Goal: Information Seeking & Learning: Learn about a topic

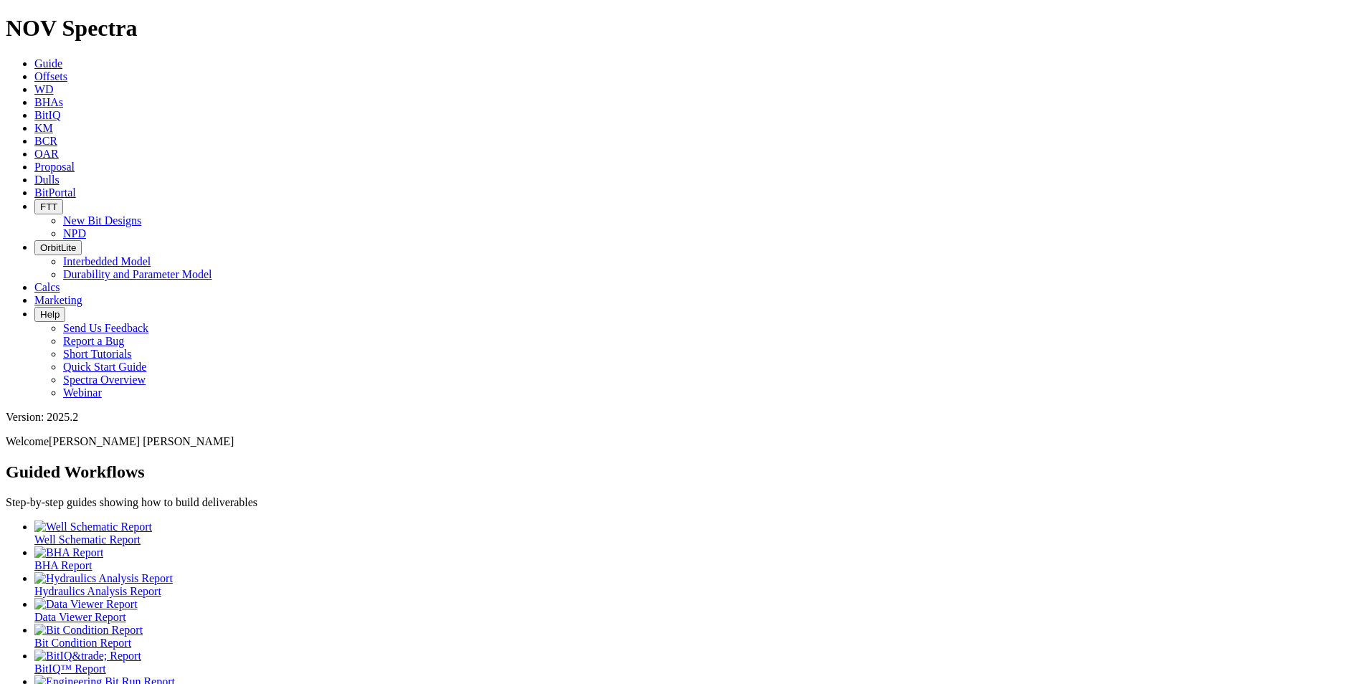
click at [67, 70] on span "Offsets" at bounding box center [50, 76] width 33 height 12
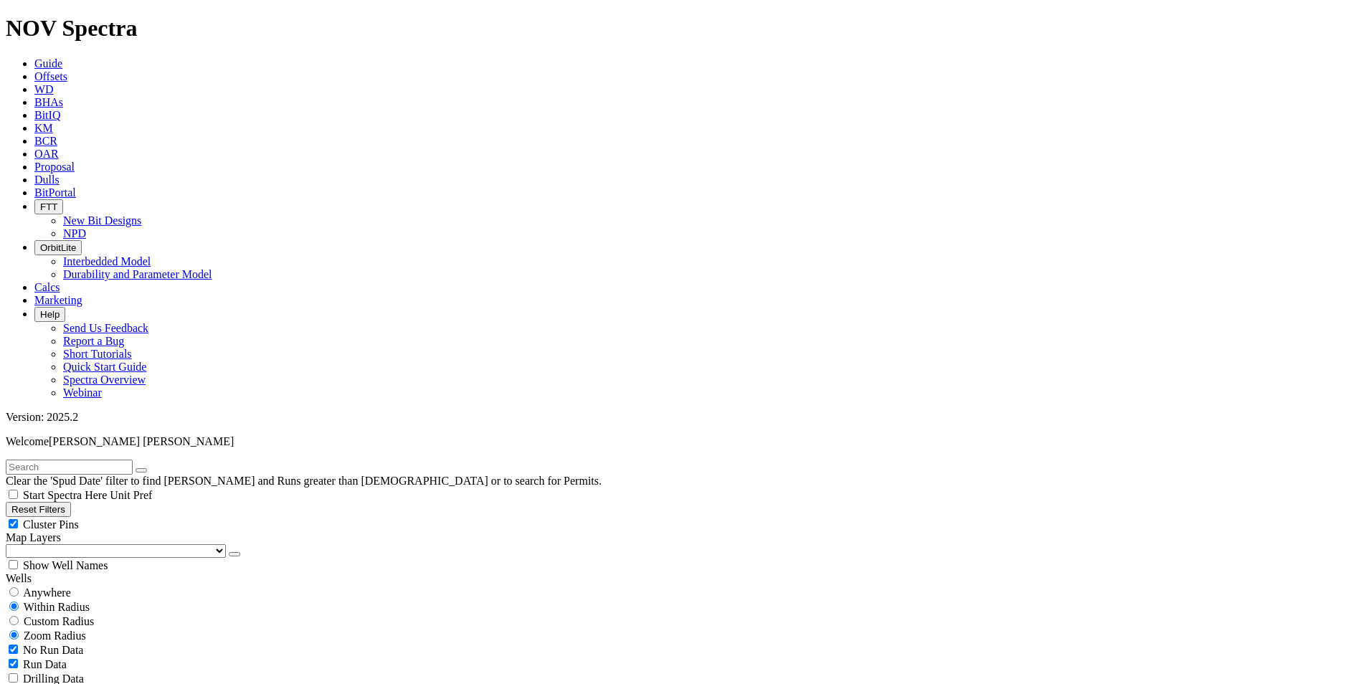
click at [67, 460] on input "text" at bounding box center [69, 467] width 127 height 15
type input "A321434"
click at [50, 586] on span "Anywhere" at bounding box center [47, 592] width 48 height 12
radio input "true"
radio input "false"
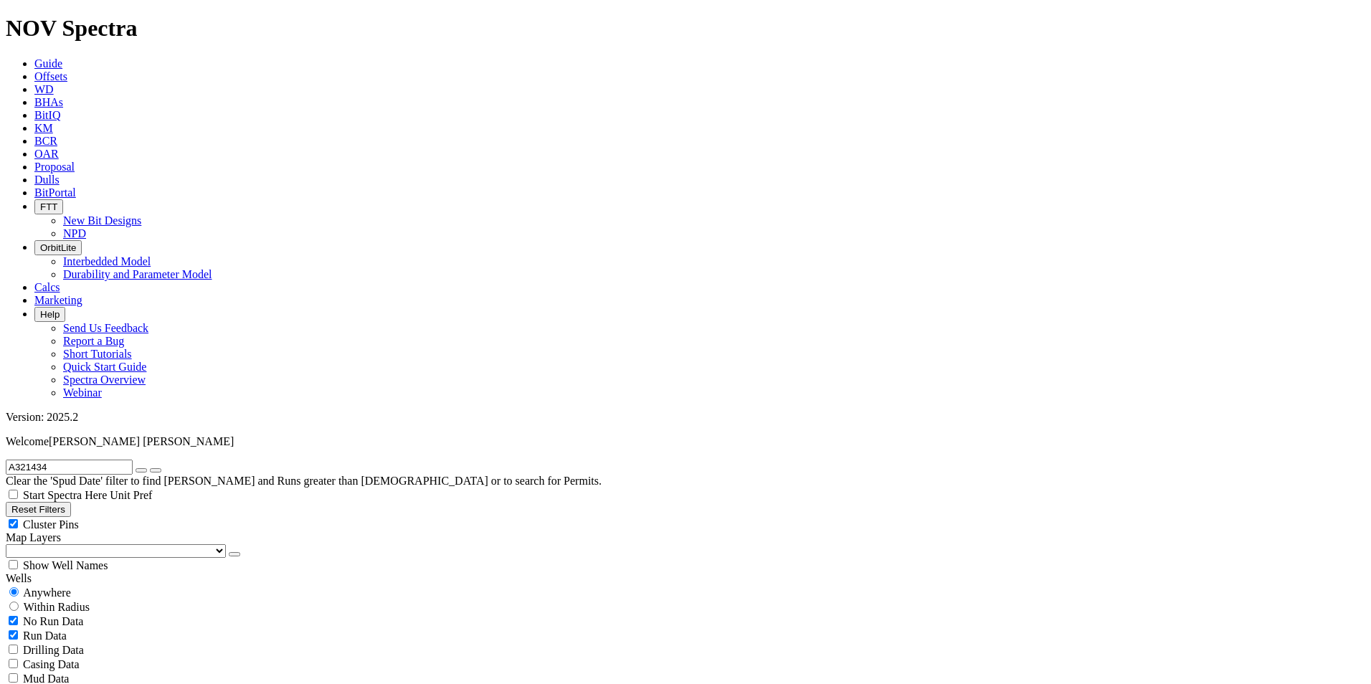
radio input "false"
radio input "true"
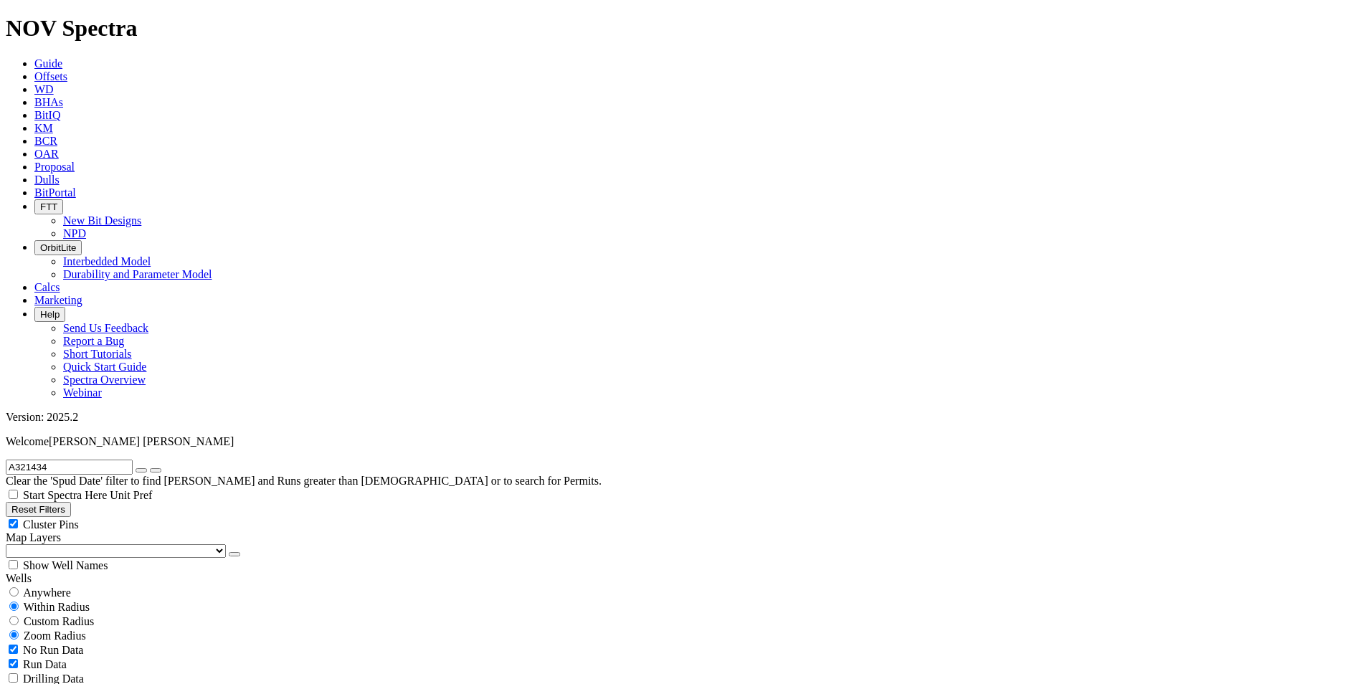
click at [94, 615] on span "Custom Radius" at bounding box center [59, 621] width 70 height 12
radio input "true"
radio input "false"
click at [96, 642] on input "number" at bounding box center [69, 649] width 127 height 15
click at [39, 657] on button "Miles" at bounding box center [23, 664] width 34 height 15
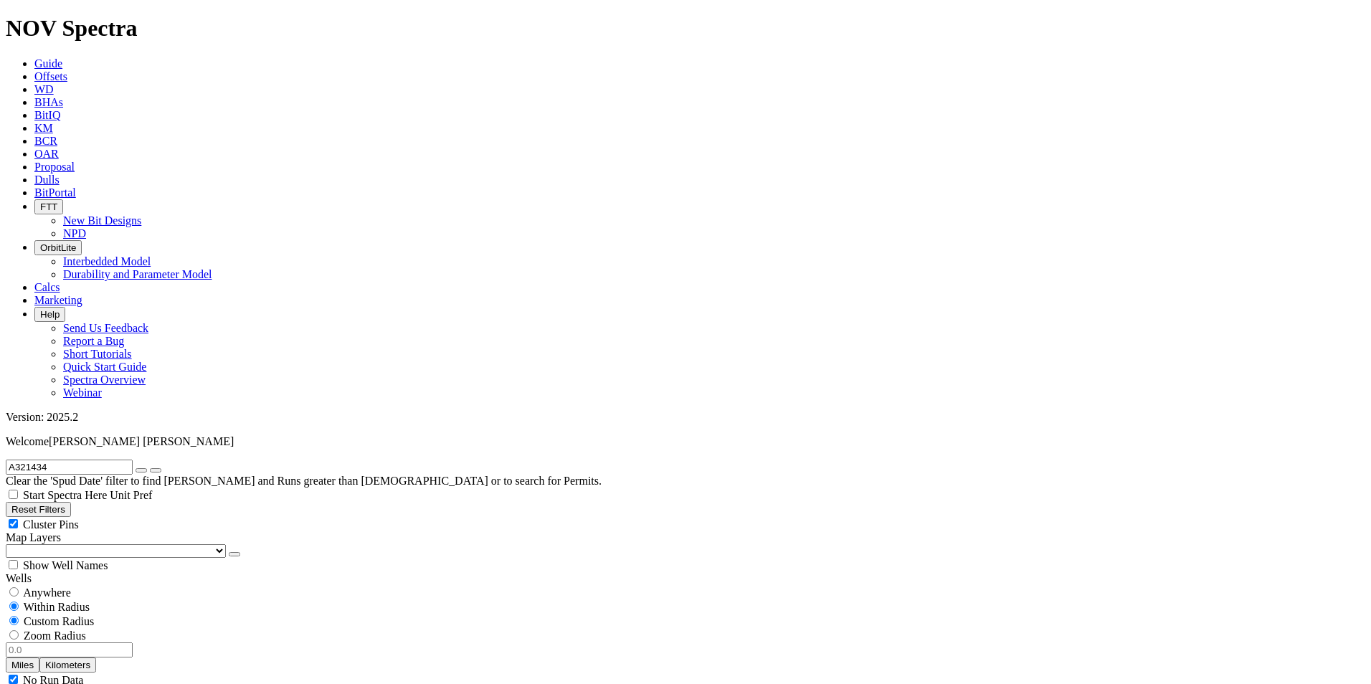
click at [102, 642] on input "number" at bounding box center [69, 649] width 127 height 15
type input "3"
click at [141, 470] on icon "button" at bounding box center [141, 470] width 0 height 0
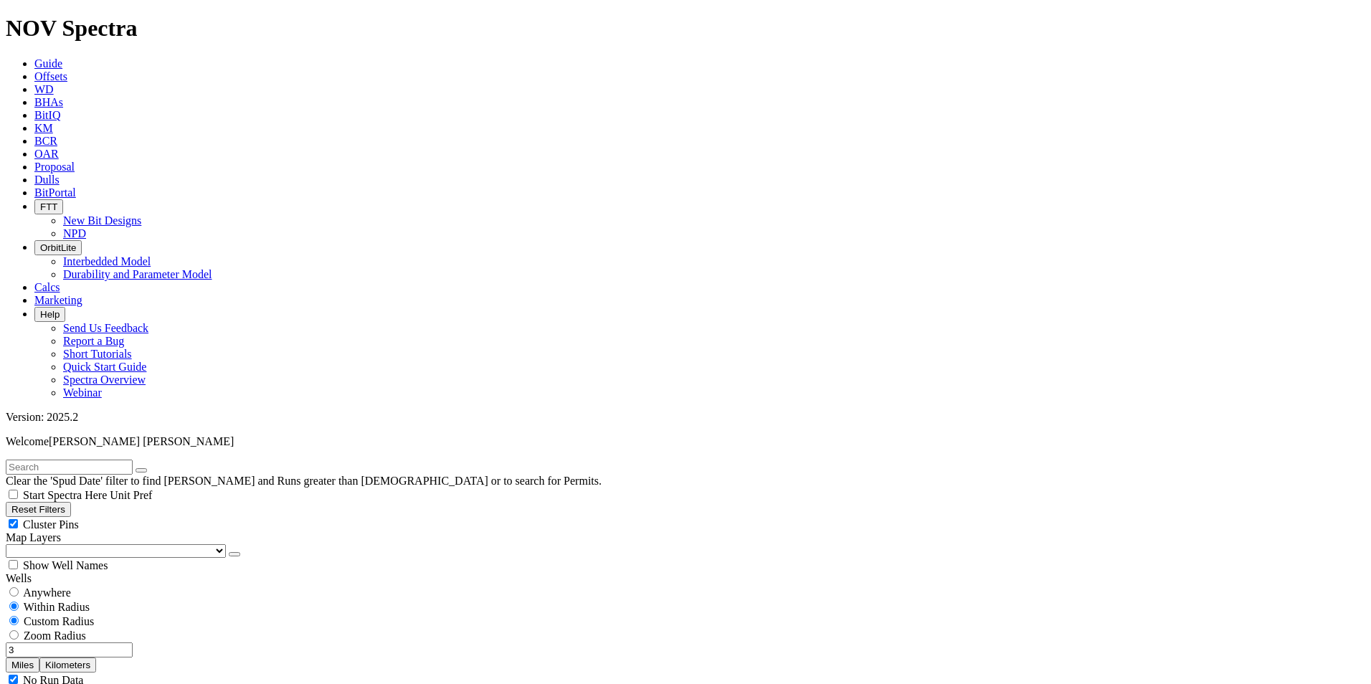
select select "7.875"
checkbox input "false"
select select "? number:7.875 ?"
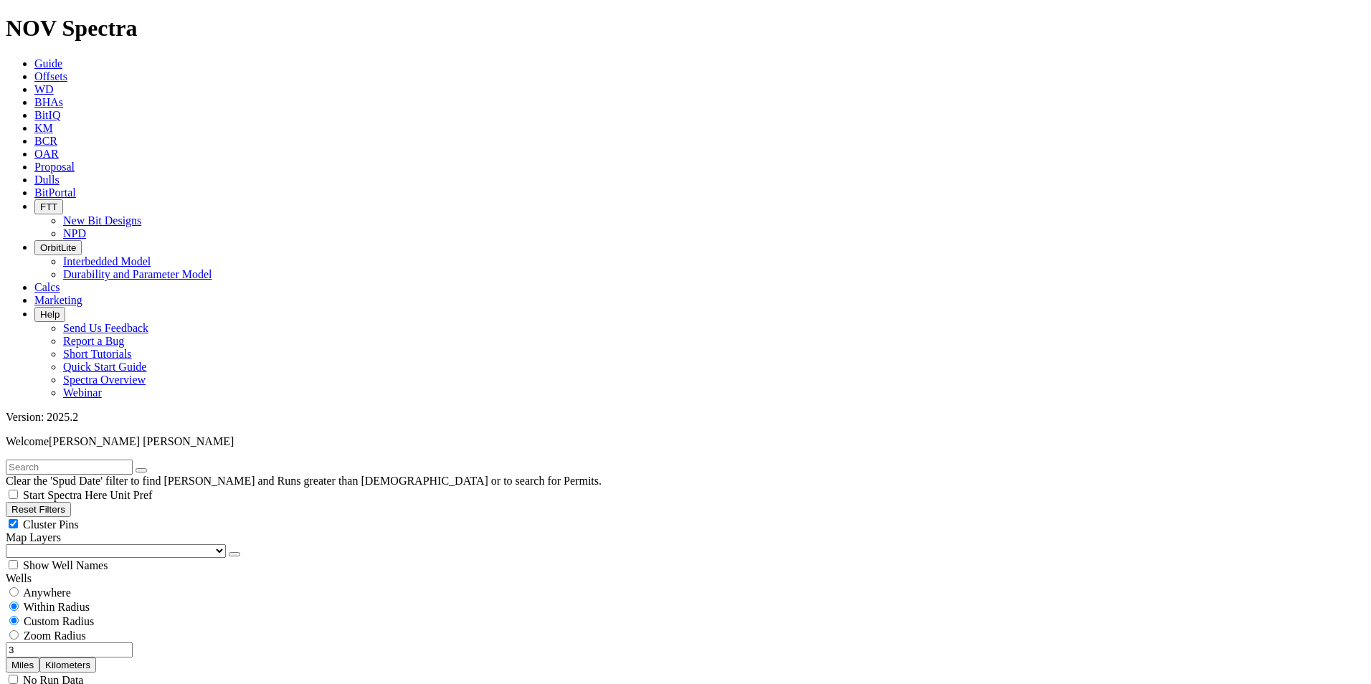
type input "7000"
drag, startPoint x: 110, startPoint y: 273, endPoint x: 95, endPoint y: 273, distance: 15.1
click at [95, 642] on input "3" at bounding box center [69, 649] width 127 height 15
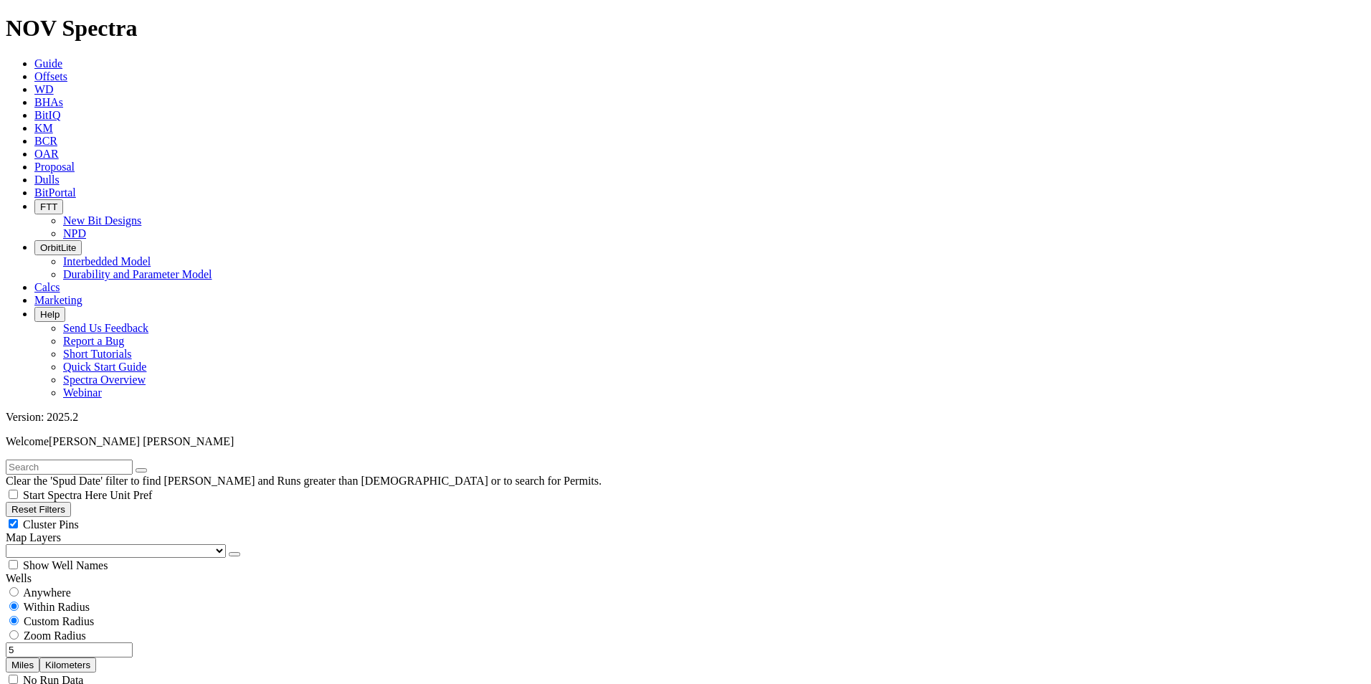
scroll to position [14072, 0]
type input "5"
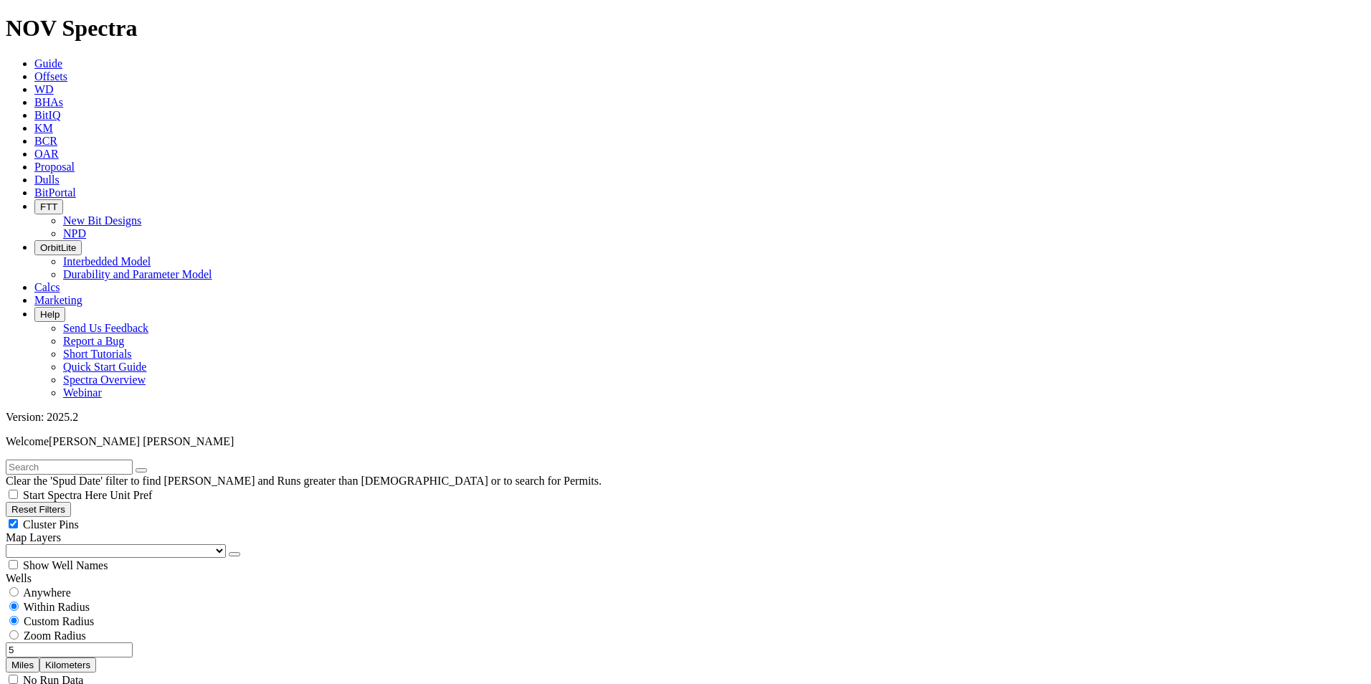
scroll to position [12567, 0]
